Goal: Use online tool/utility: Use online tool/utility

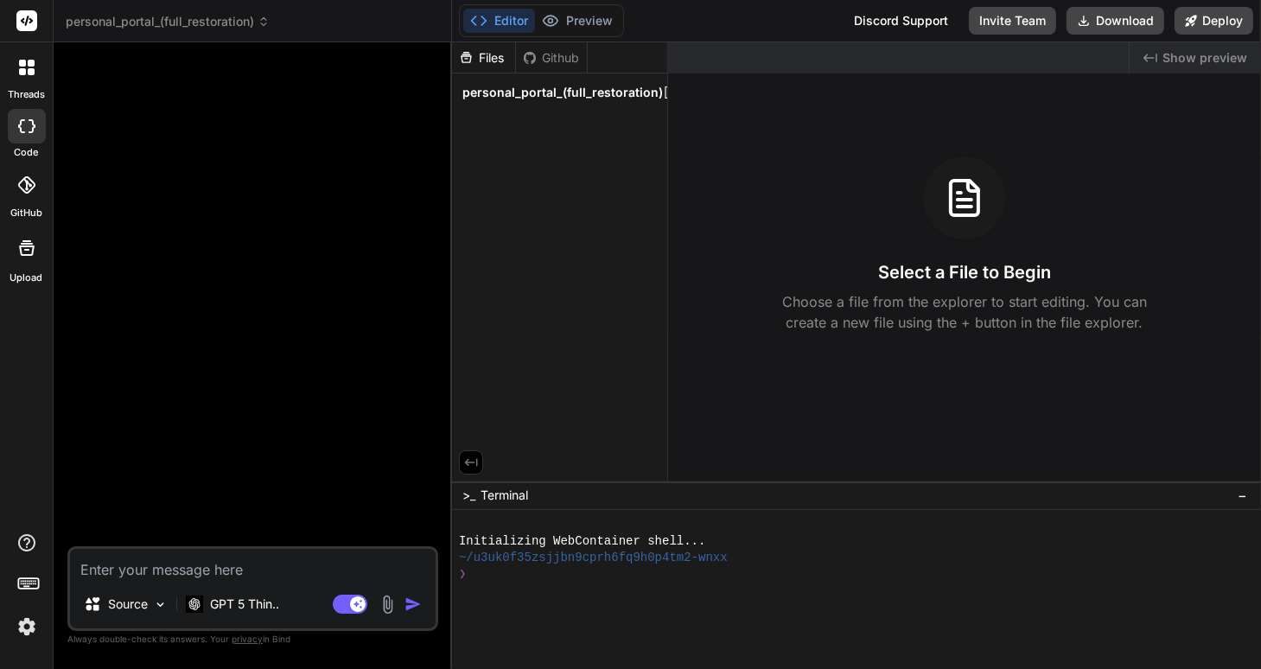
click at [30, 627] on img at bounding box center [26, 626] width 29 height 29
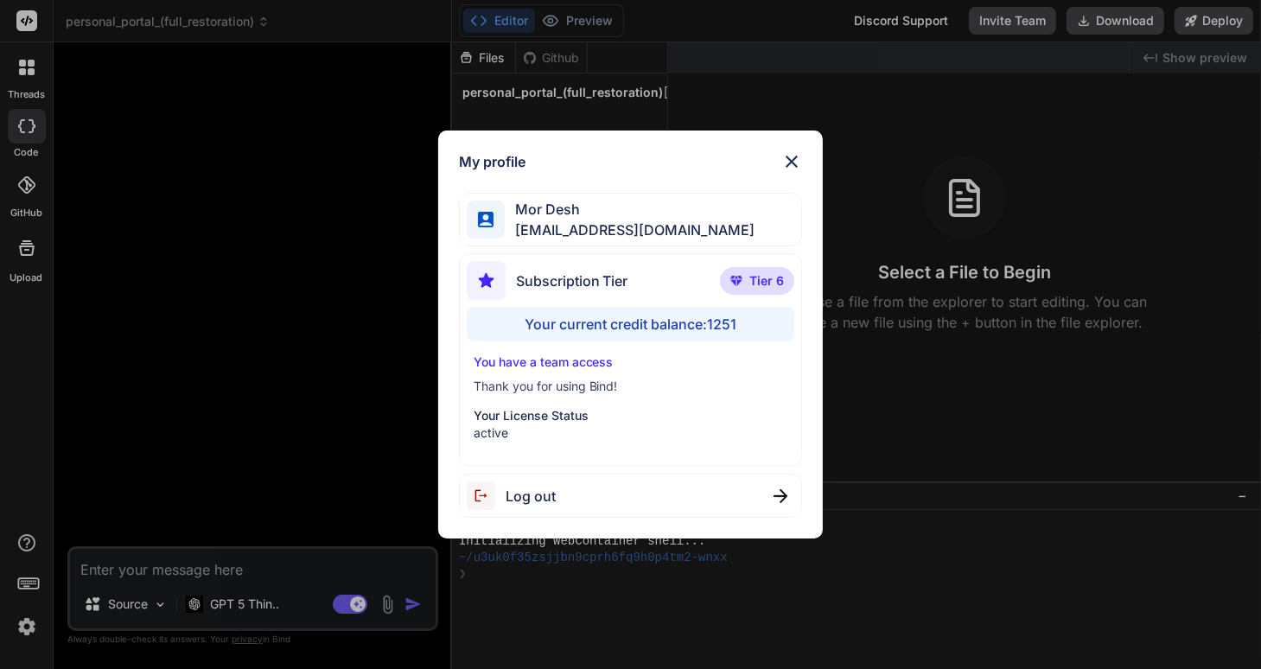
click at [796, 159] on img at bounding box center [792, 161] width 21 height 21
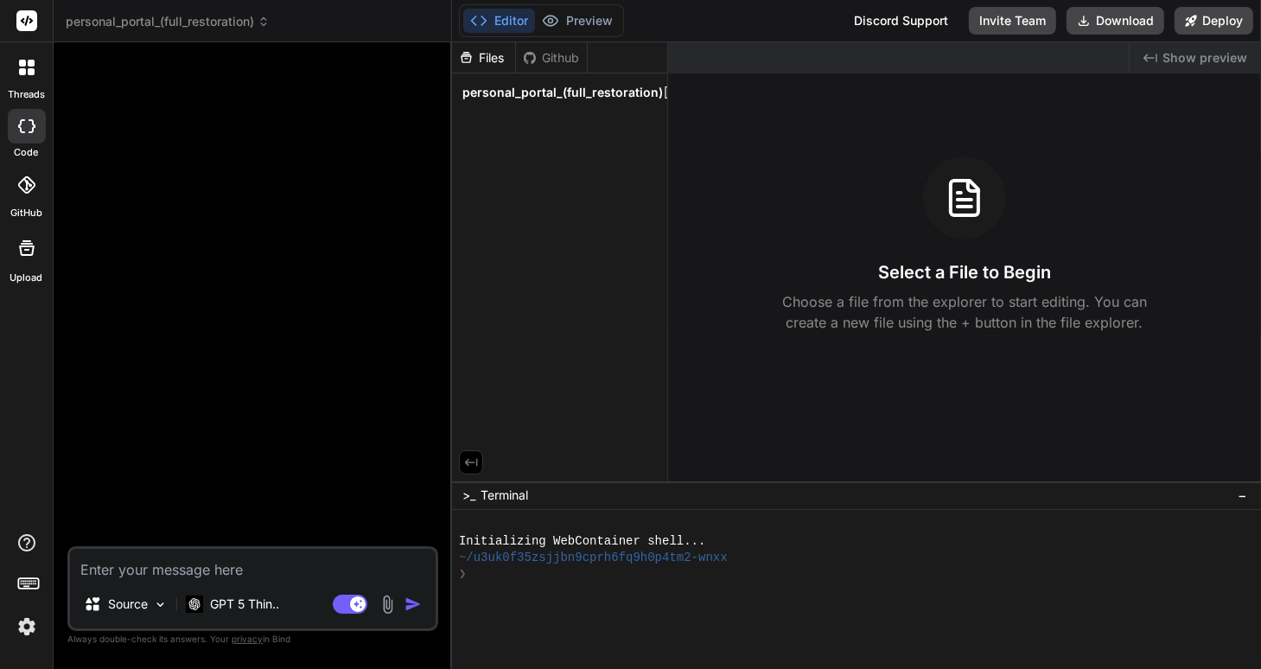
click at [22, 195] on div at bounding box center [27, 185] width 38 height 38
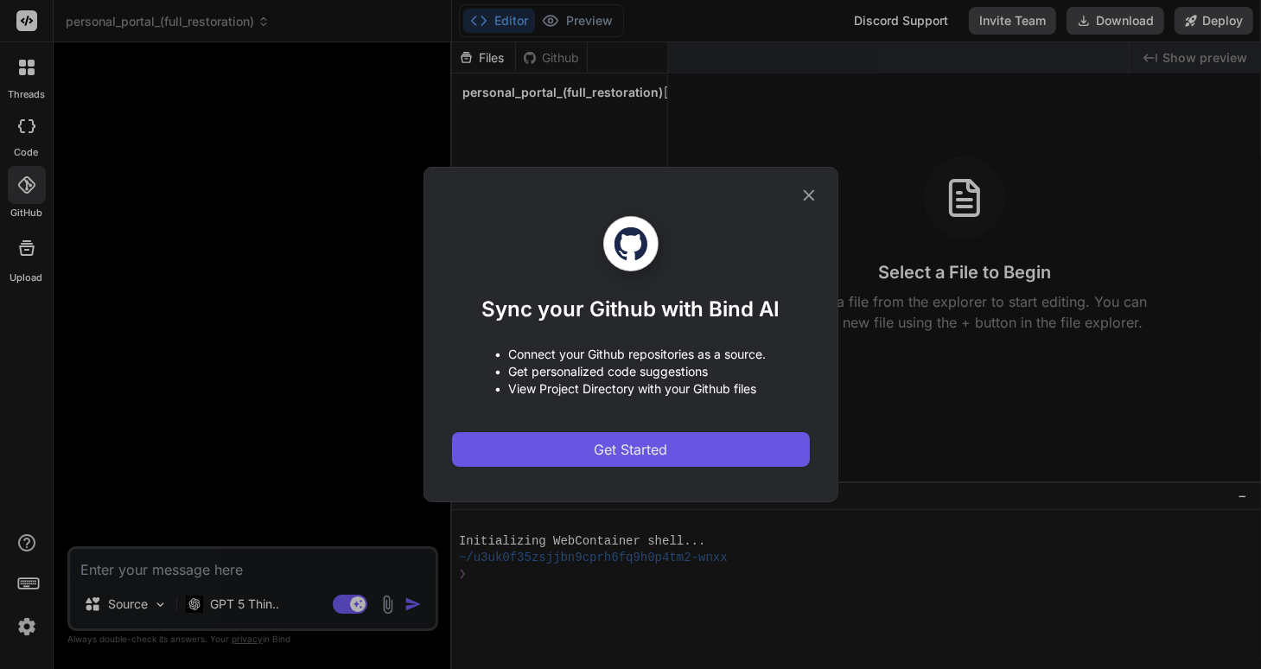
click at [647, 457] on span "Get Started" at bounding box center [630, 449] width 73 height 21
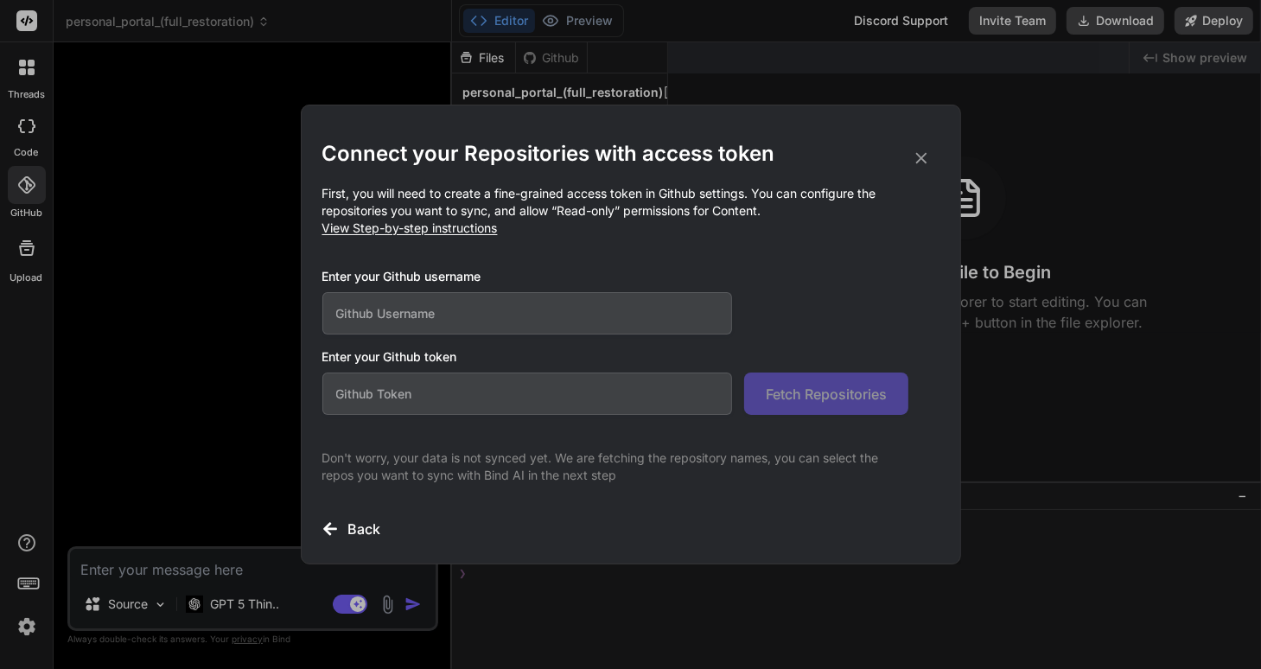
click at [647, 188] on p "First, you will need to create a fine-grained access token in Github settings. …" at bounding box center [630, 211] width 617 height 52
click at [655, 190] on p "First, you will need to create a fine-grained access token in Github settings. …" at bounding box center [630, 211] width 617 height 52
click at [655, 188] on p "First, you will need to create a fine-grained access token in Github settings. …" at bounding box center [630, 211] width 617 height 52
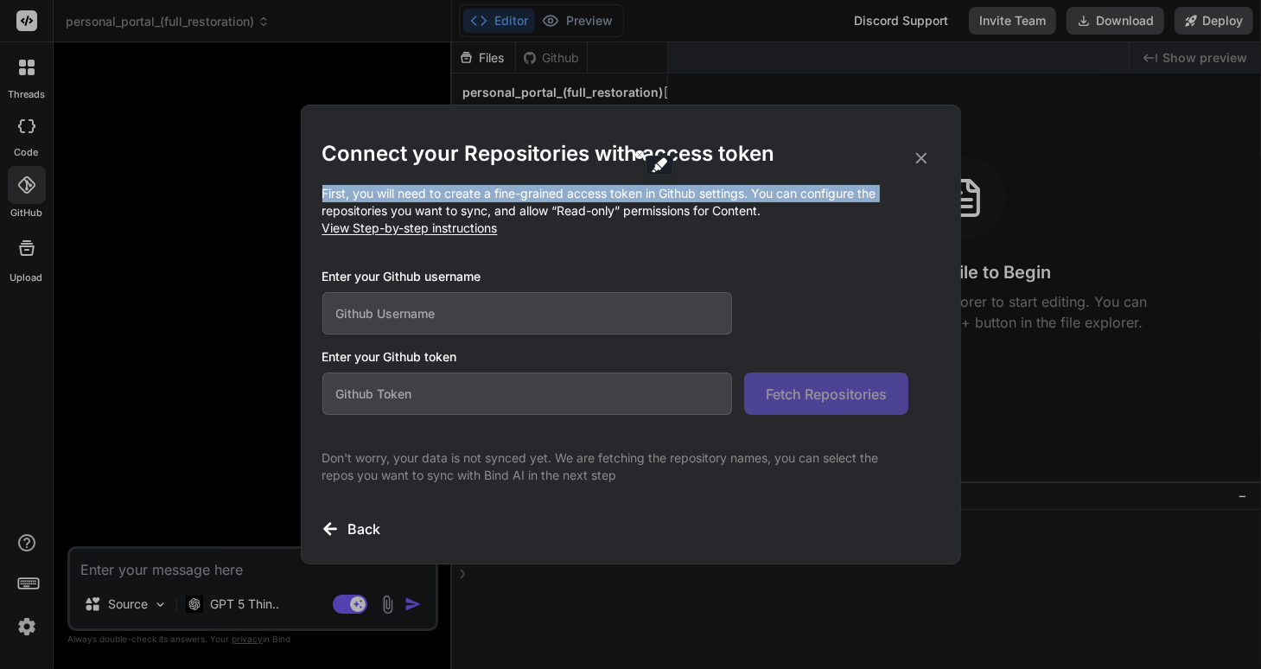
click at [655, 188] on p "First, you will need to create a fine-grained access token in Github settings. …" at bounding box center [630, 211] width 617 height 52
click at [657, 192] on p "First, you will need to create a fine-grained access token in Github settings. …" at bounding box center [630, 211] width 617 height 52
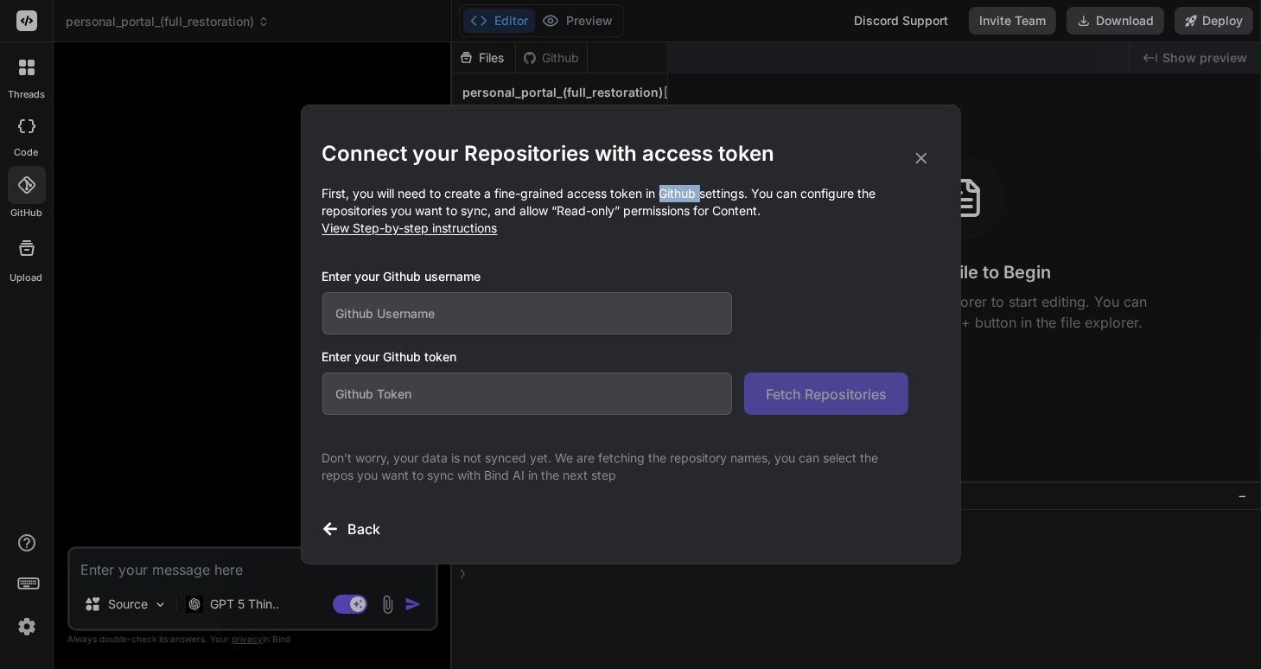
drag, startPoint x: 639, startPoint y: 187, endPoint x: 678, endPoint y: 186, distance: 38.9
click at [678, 186] on p "First, you will need to create a fine-grained access token in Github settings. …" at bounding box center [630, 211] width 617 height 52
type textarea "x"
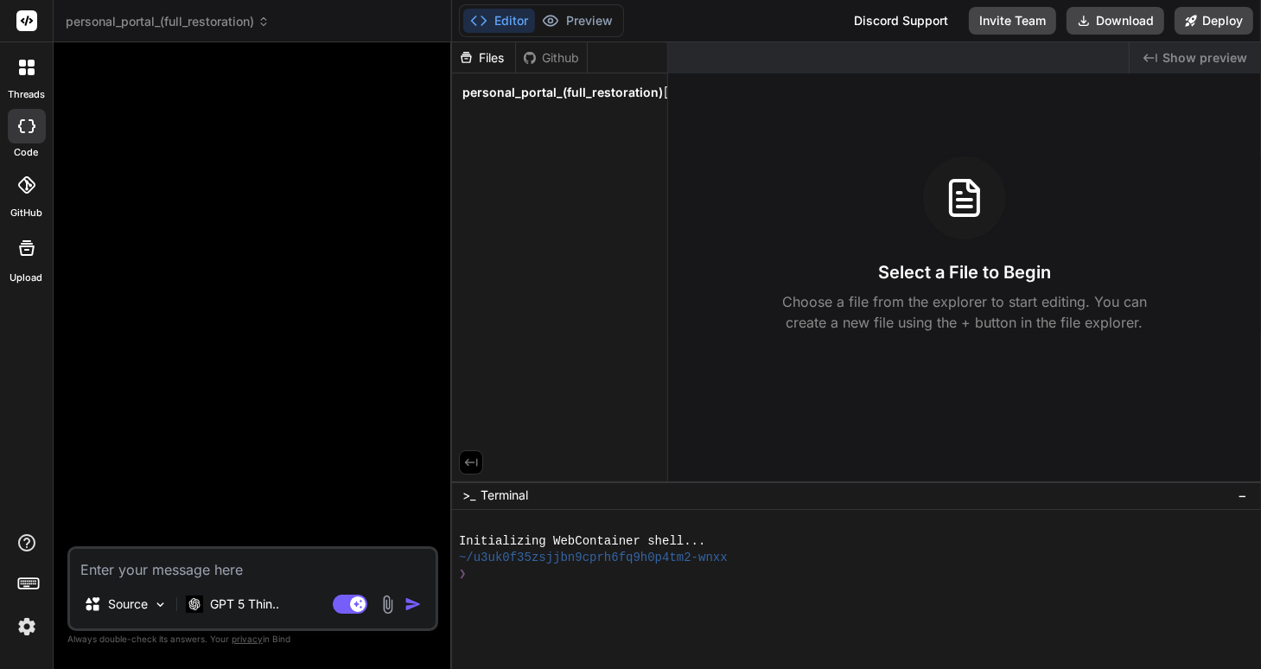
type textarea "x"
